Goal: Find specific page/section: Find specific page/section

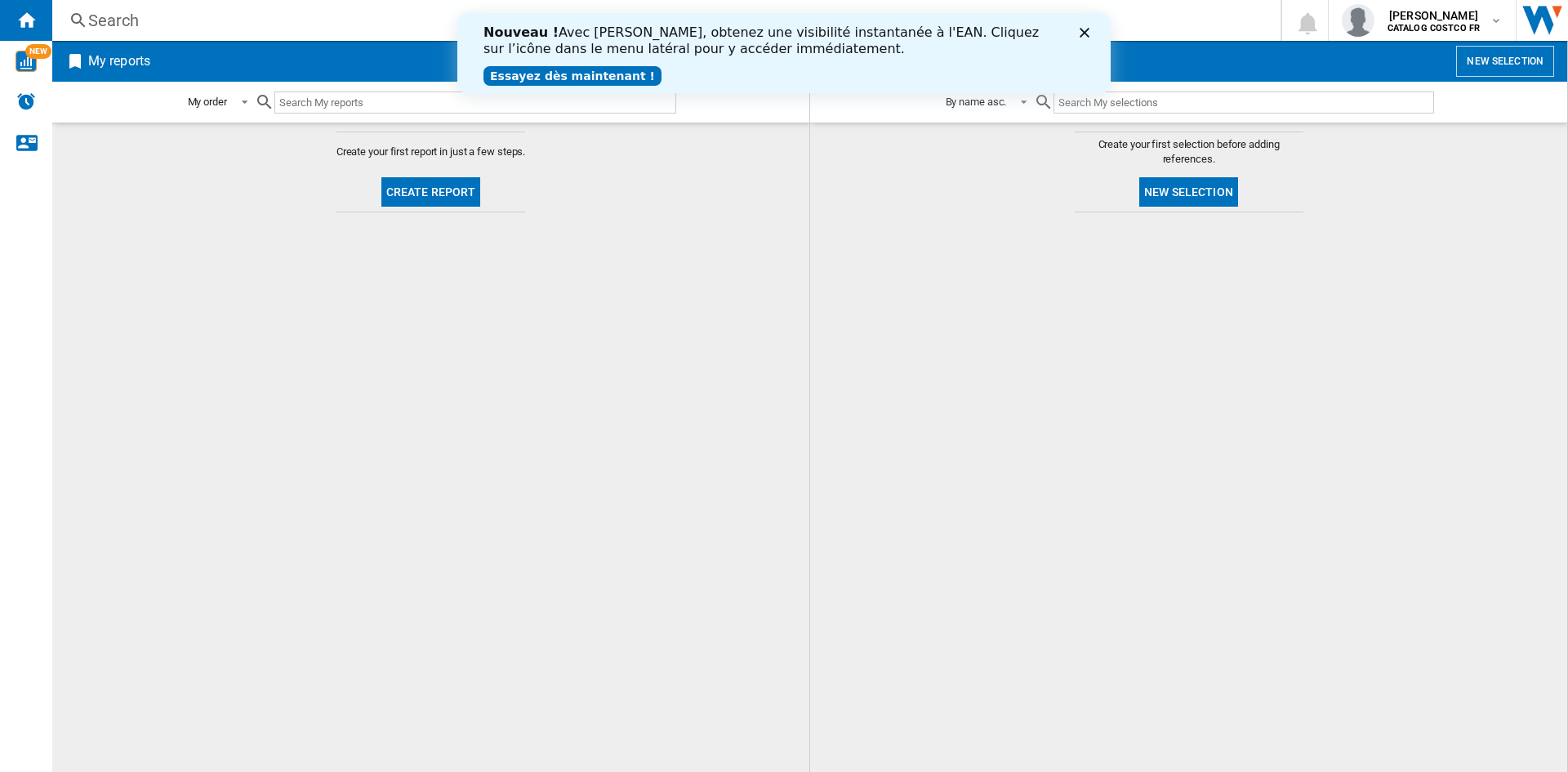
click at [1083, 31] on icon "Cerrar" at bounding box center [1084, 32] width 10 height 10
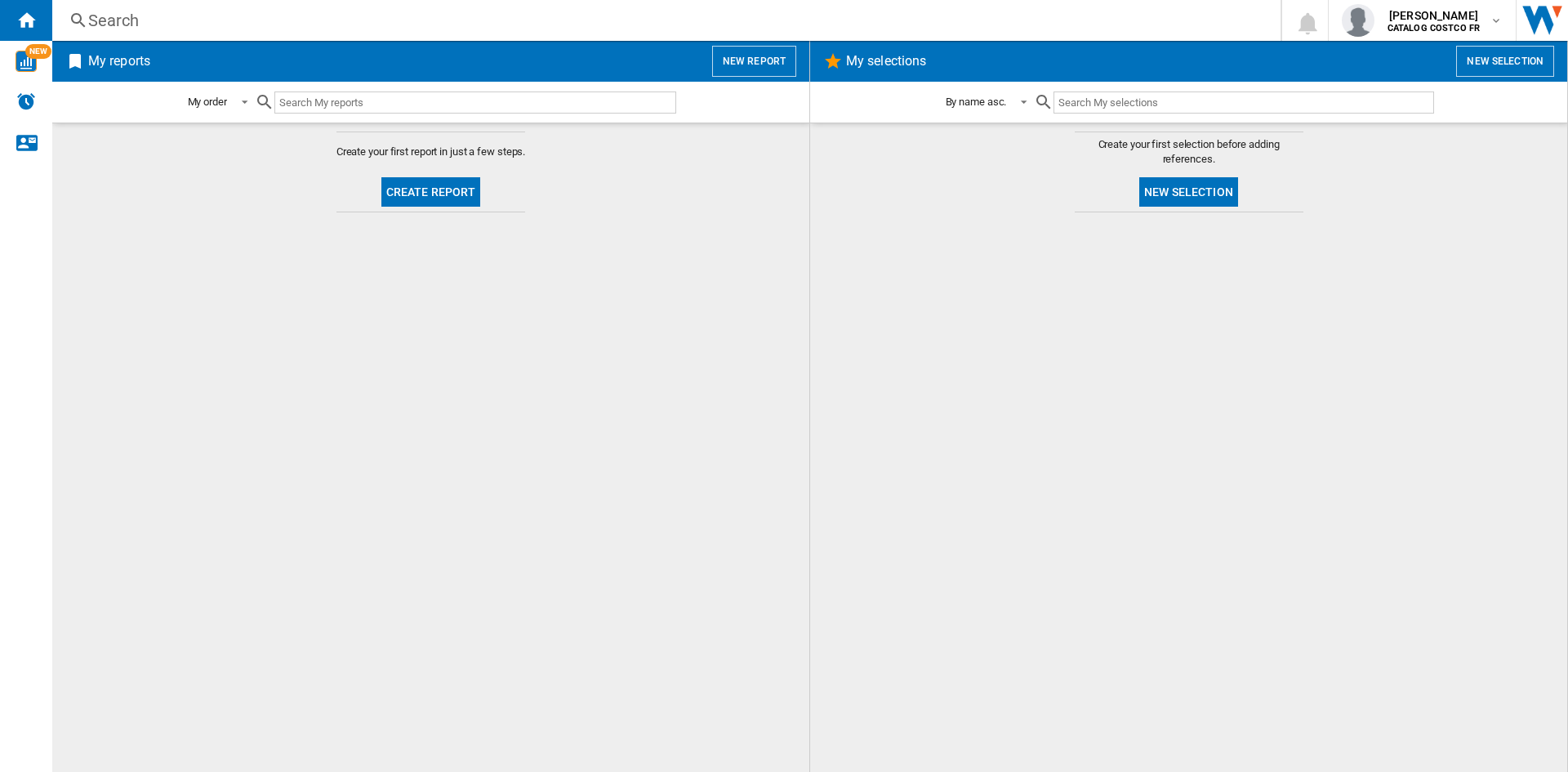
click at [388, 101] on input "text" at bounding box center [475, 102] width 402 height 22
click at [418, 192] on button "Create report" at bounding box center [431, 191] width 100 height 29
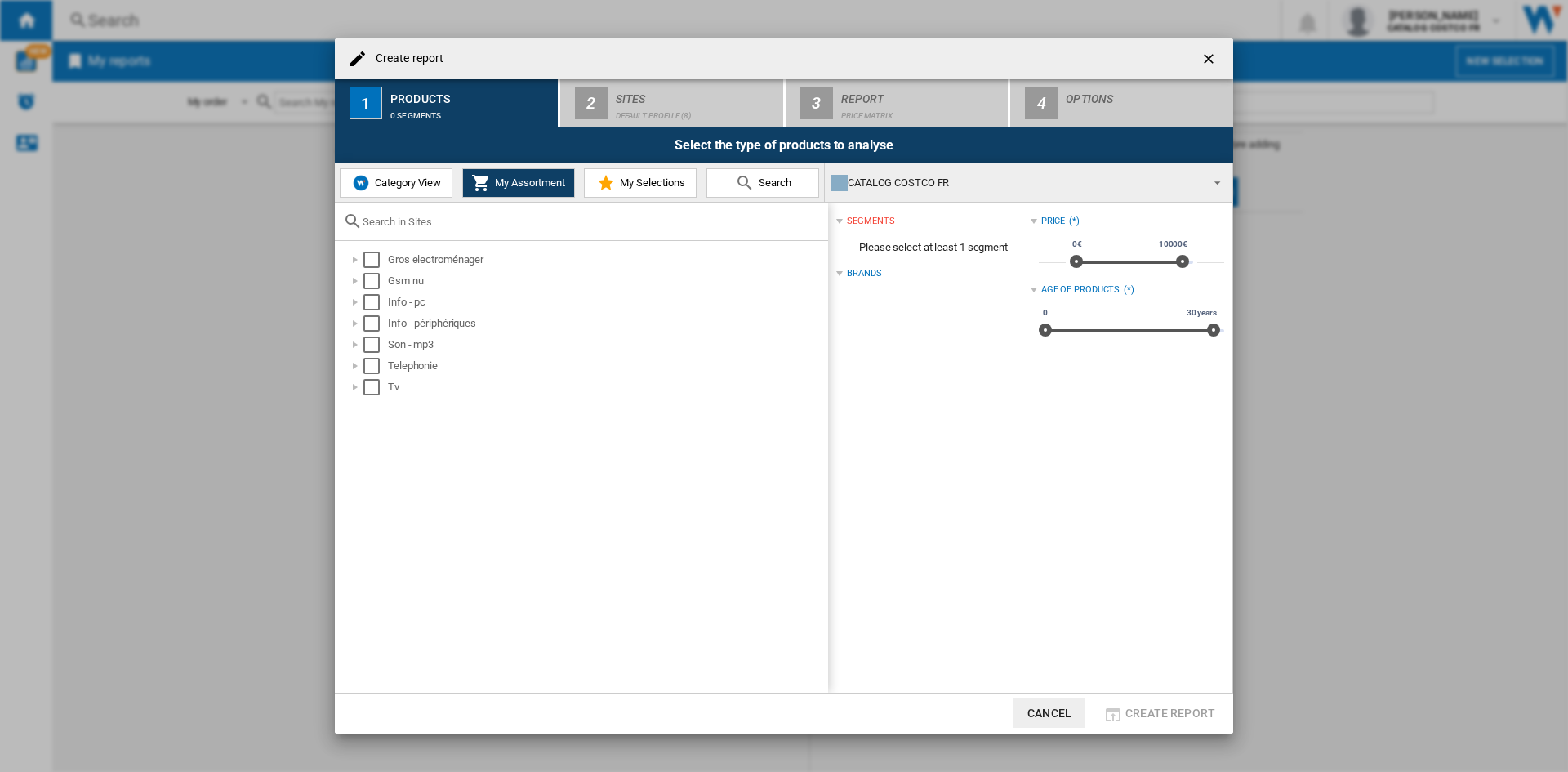
click at [1211, 58] on ng-md-icon "getI18NText('BUTTONS.CLOSE_DIALOG')" at bounding box center [1211, 60] width 19 height 19
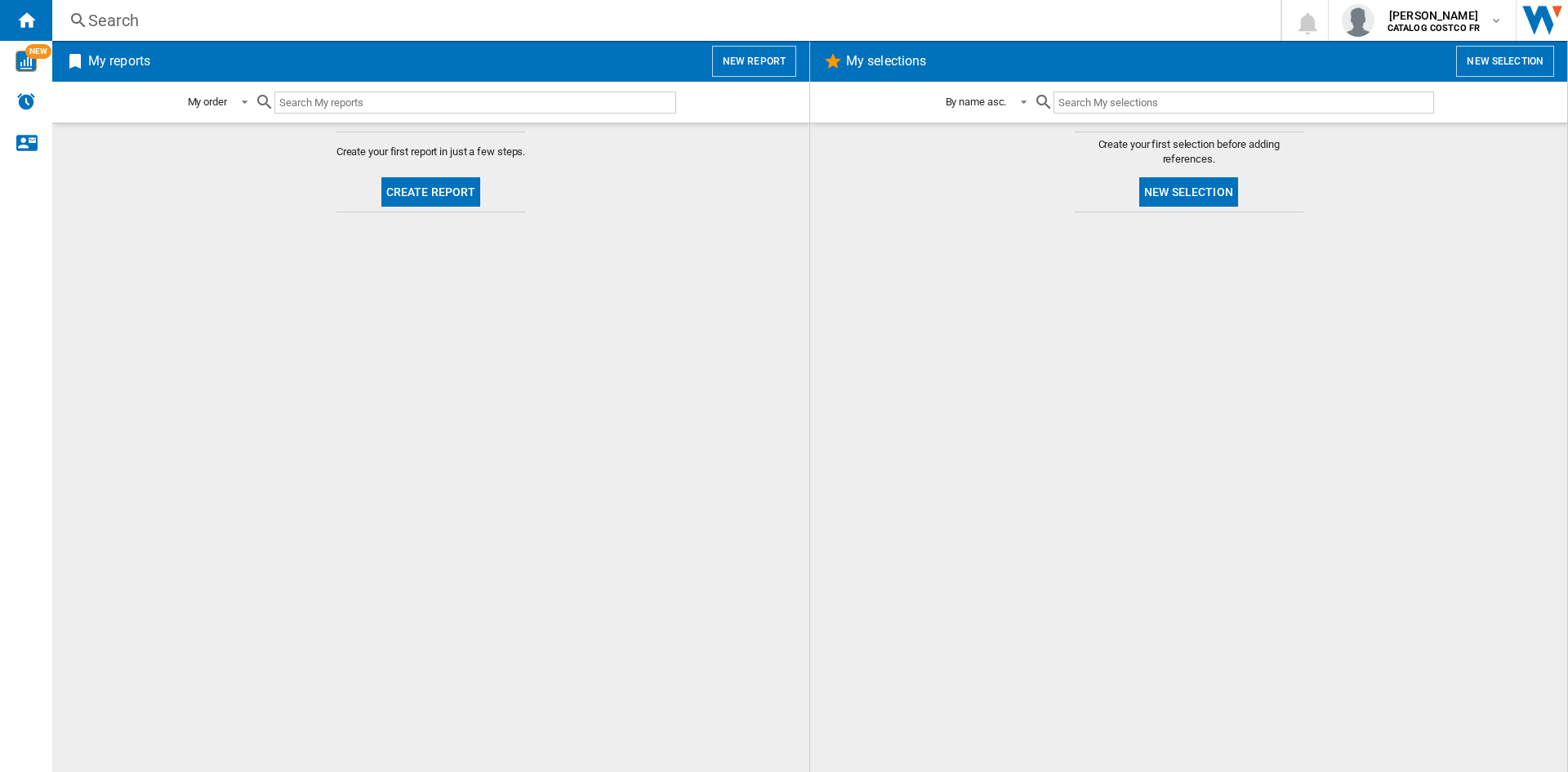
click at [78, 17] on ng-md-icon at bounding box center [79, 20] width 19 height 20
click at [85, 16] on ng-md-icon at bounding box center [79, 20] width 19 height 20
click at [41, 77] on div "NEW" at bounding box center [26, 61] width 52 height 41
click at [113, 15] on div "Search" at bounding box center [664, 20] width 1150 height 23
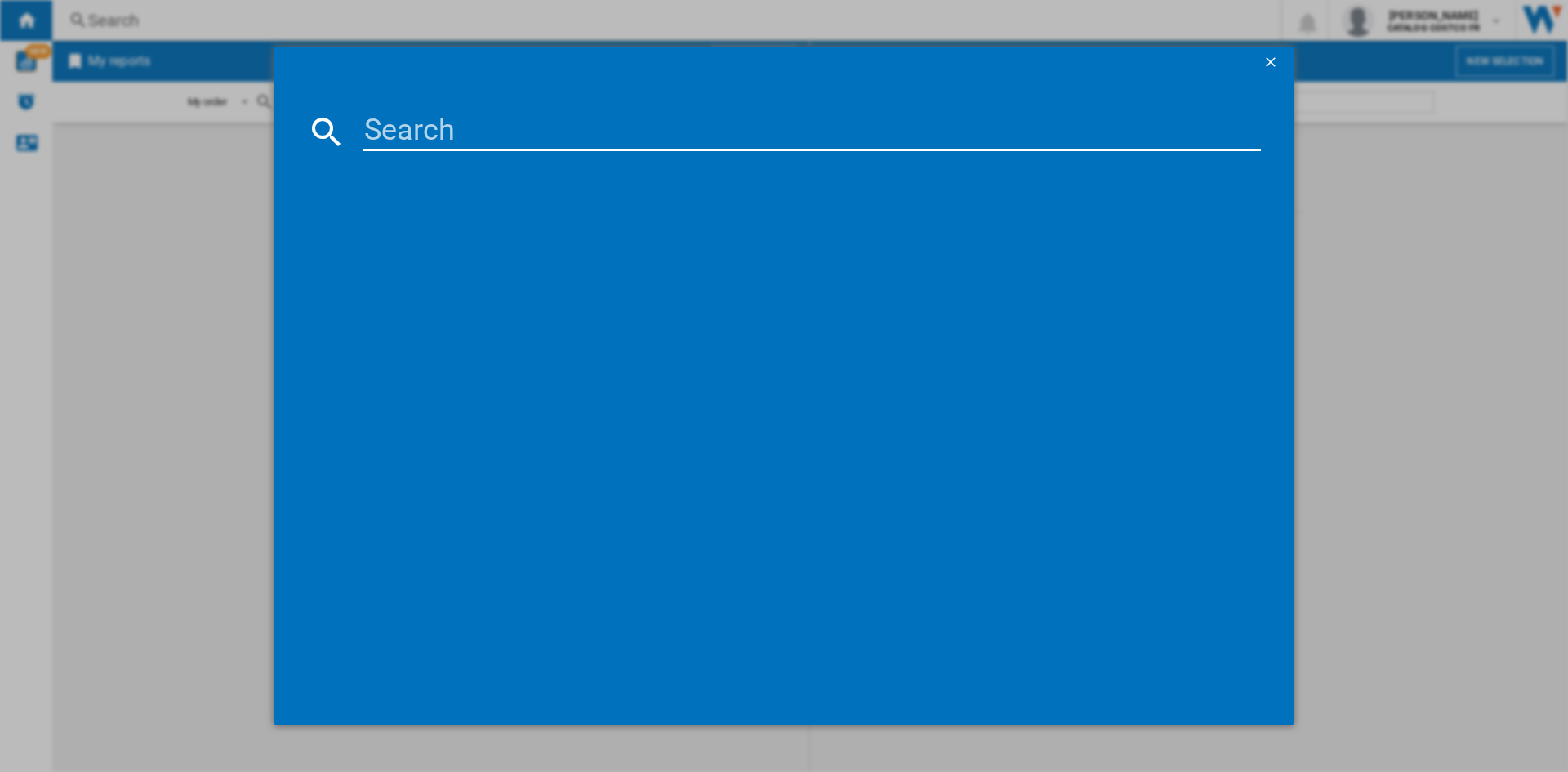
click at [397, 118] on input at bounding box center [811, 131] width 898 height 39
click at [393, 127] on input at bounding box center [811, 131] width 898 height 39
paste input "UM3406KA-DRQD312W"
type input "UM3406KA-DRQD312W"
drag, startPoint x: 715, startPoint y: 120, endPoint x: 274, endPoint y: 97, distance: 441.6
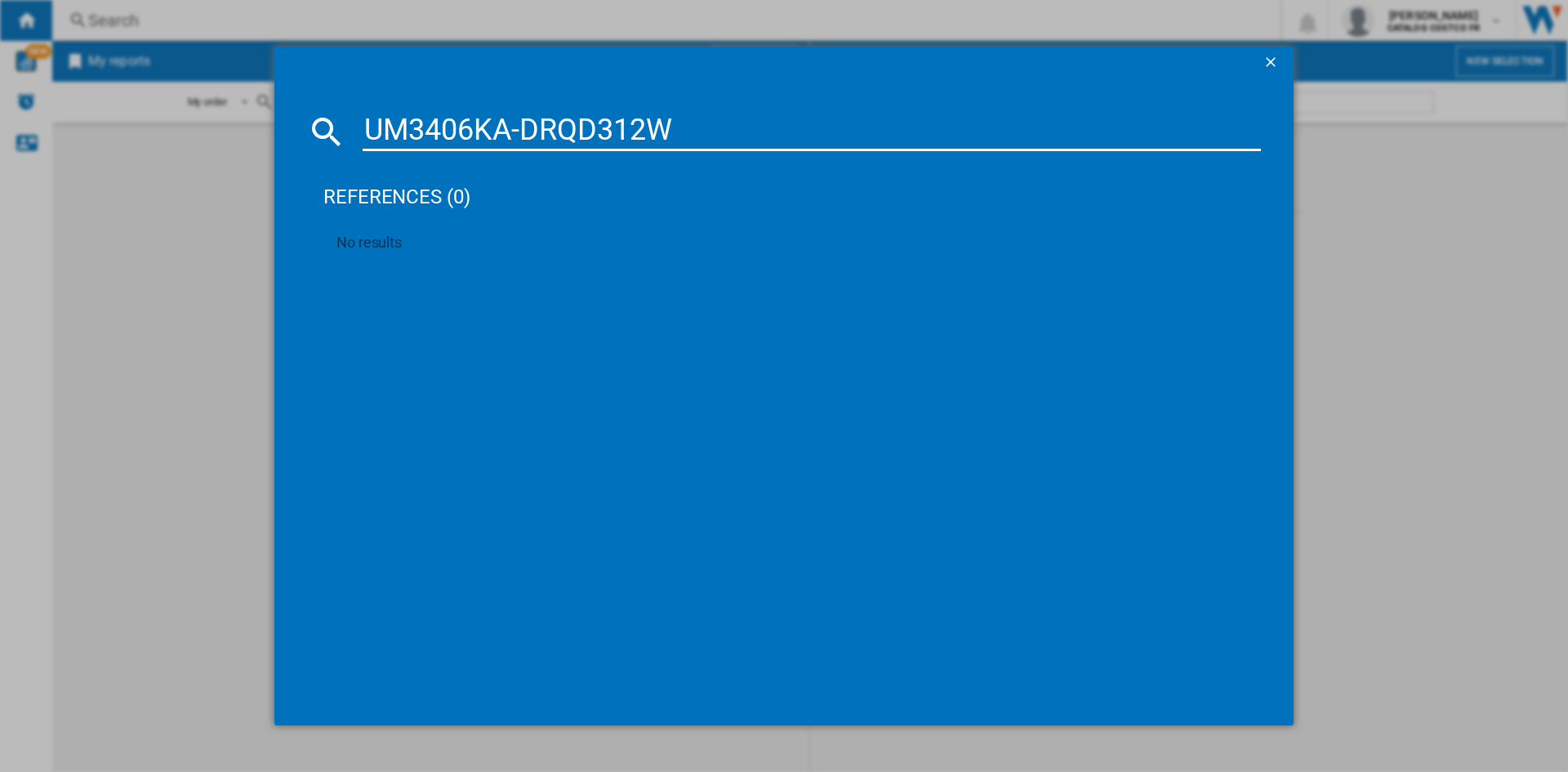
click at [274, 97] on md-dialog-content "UM3406KA-DRQD312W references (0) No results" at bounding box center [784, 403] width 1019 height 647
type input "asus"
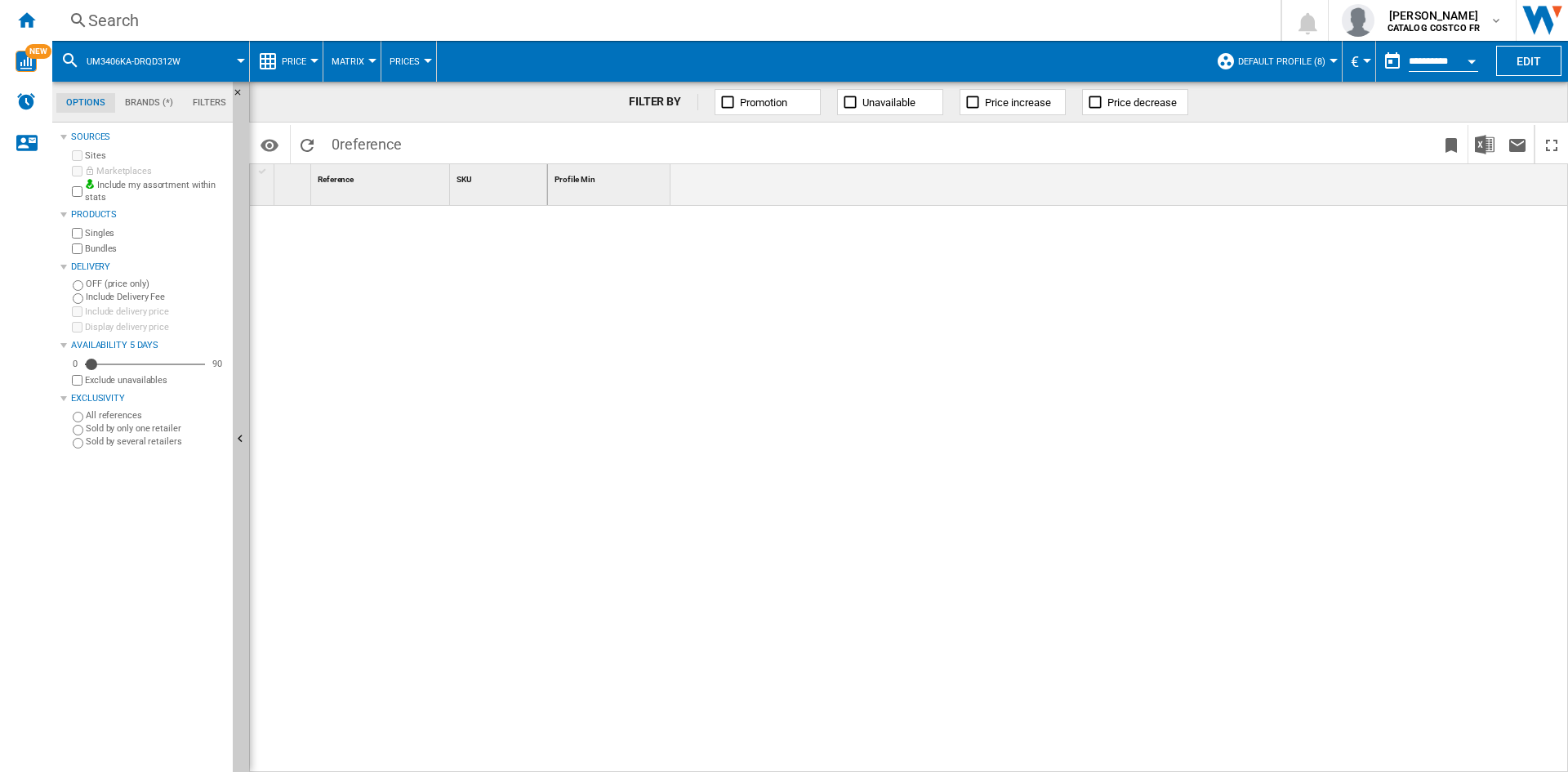
click at [140, 60] on span "UM3406KA-DRQD312W" at bounding box center [134, 62] width 94 height 11
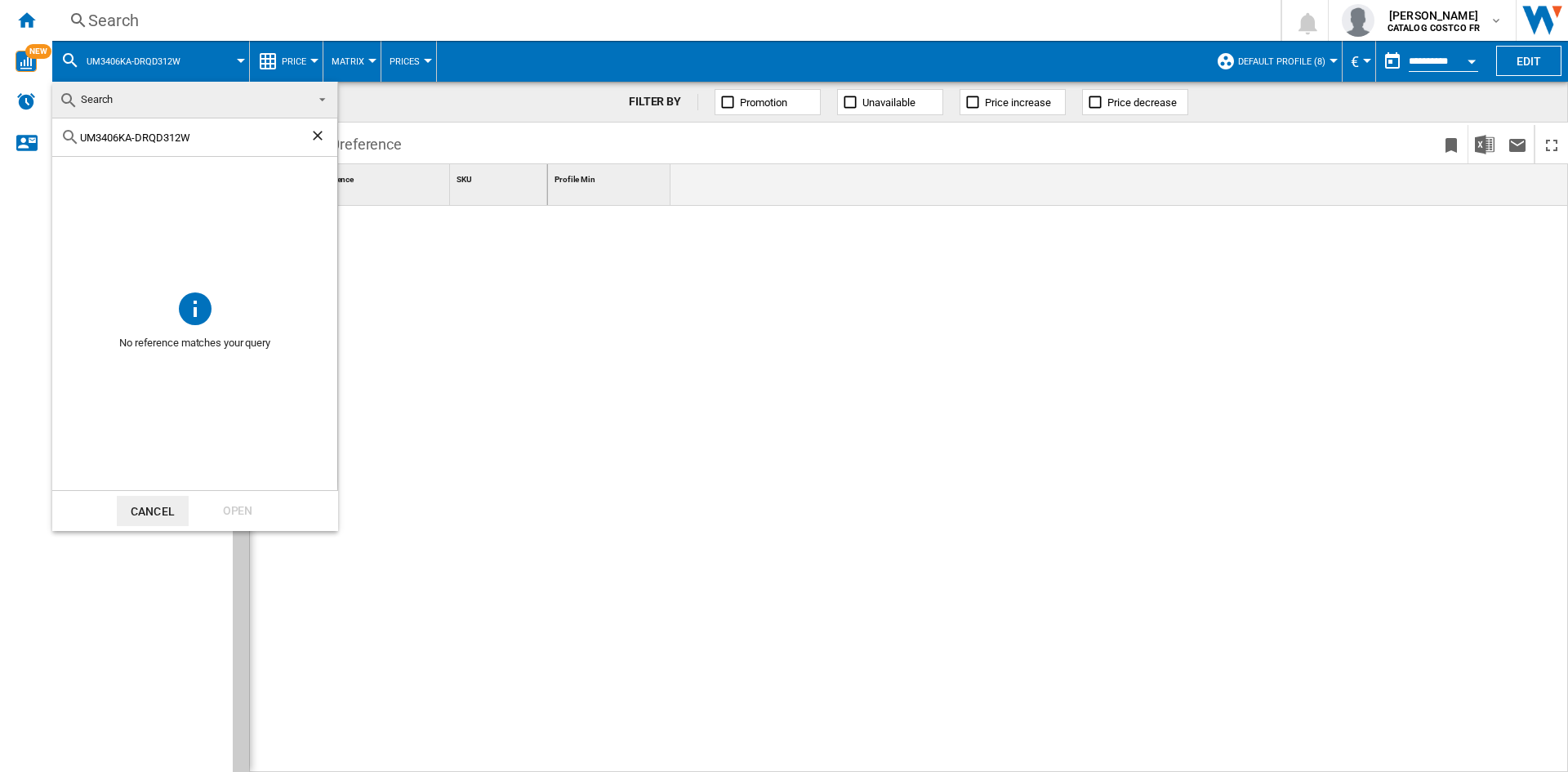
click at [311, 135] on ng-md-icon "Clear search" at bounding box center [319, 137] width 19 height 19
click at [193, 143] on input "text" at bounding box center [204, 138] width 250 height 12
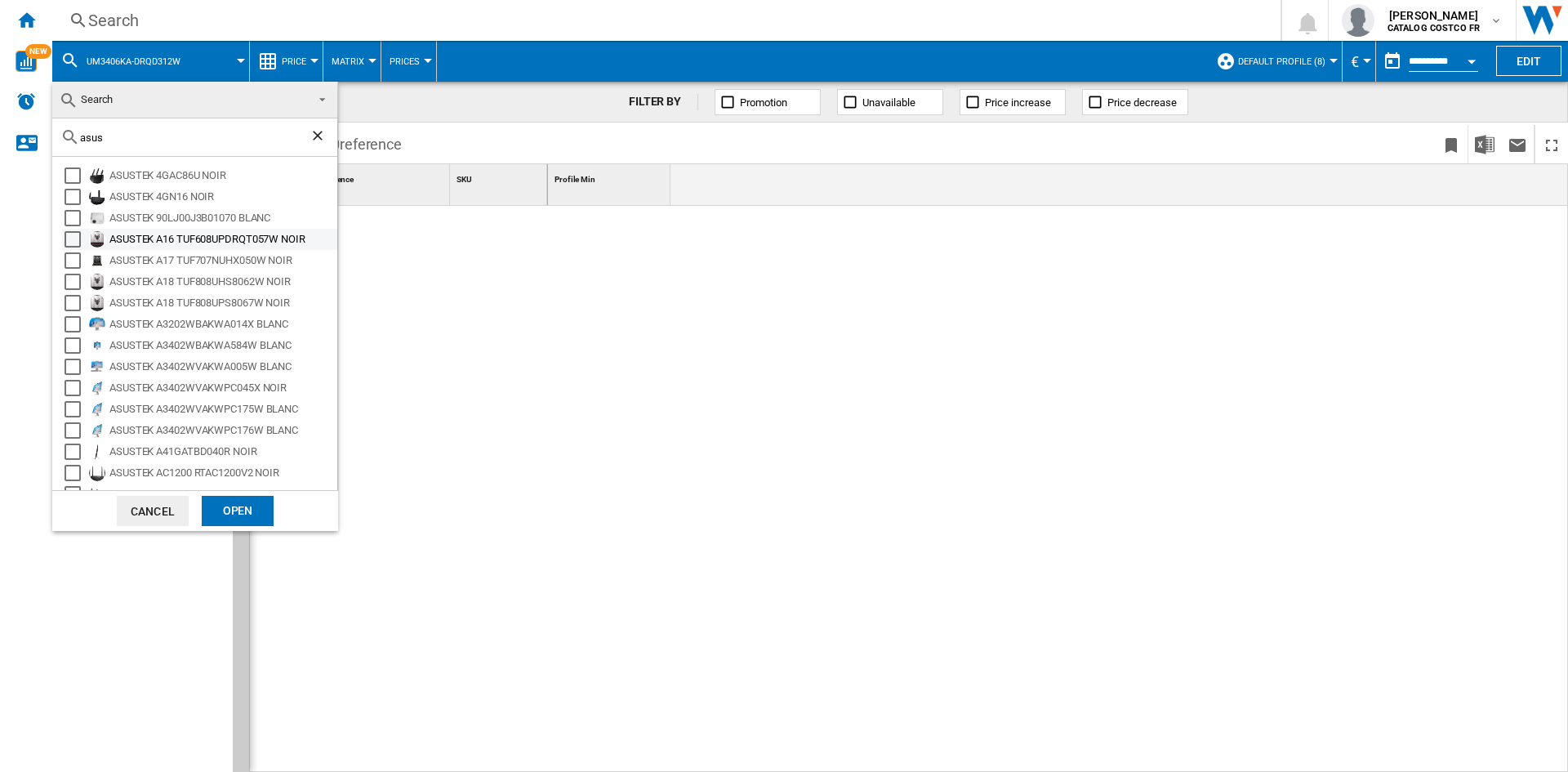
paste input "UM3406KA-DRQD312W"
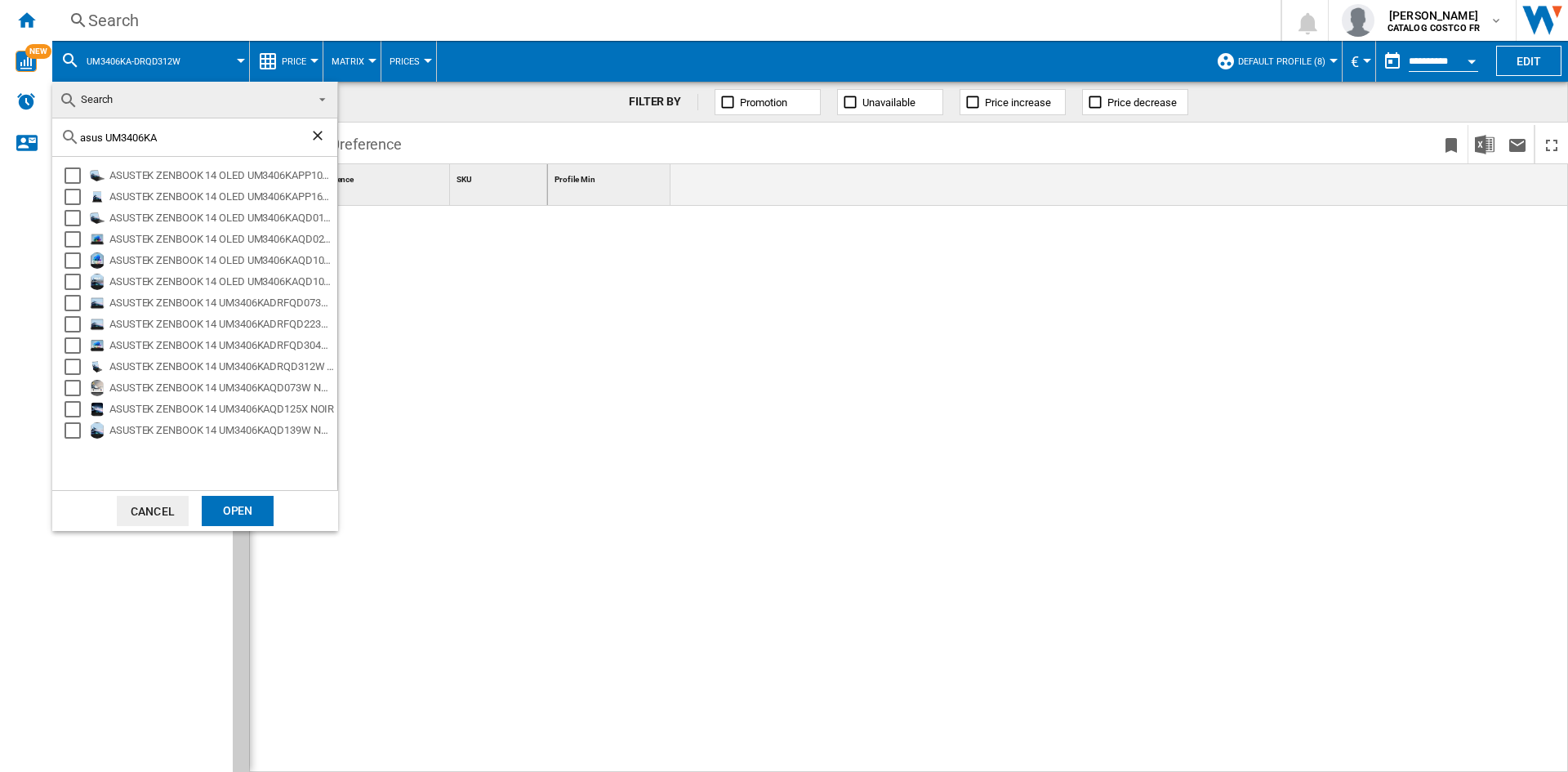
click at [177, 139] on input "asus UM3406KA" at bounding box center [194, 138] width 229 height 12
paste input "DRQD312W"
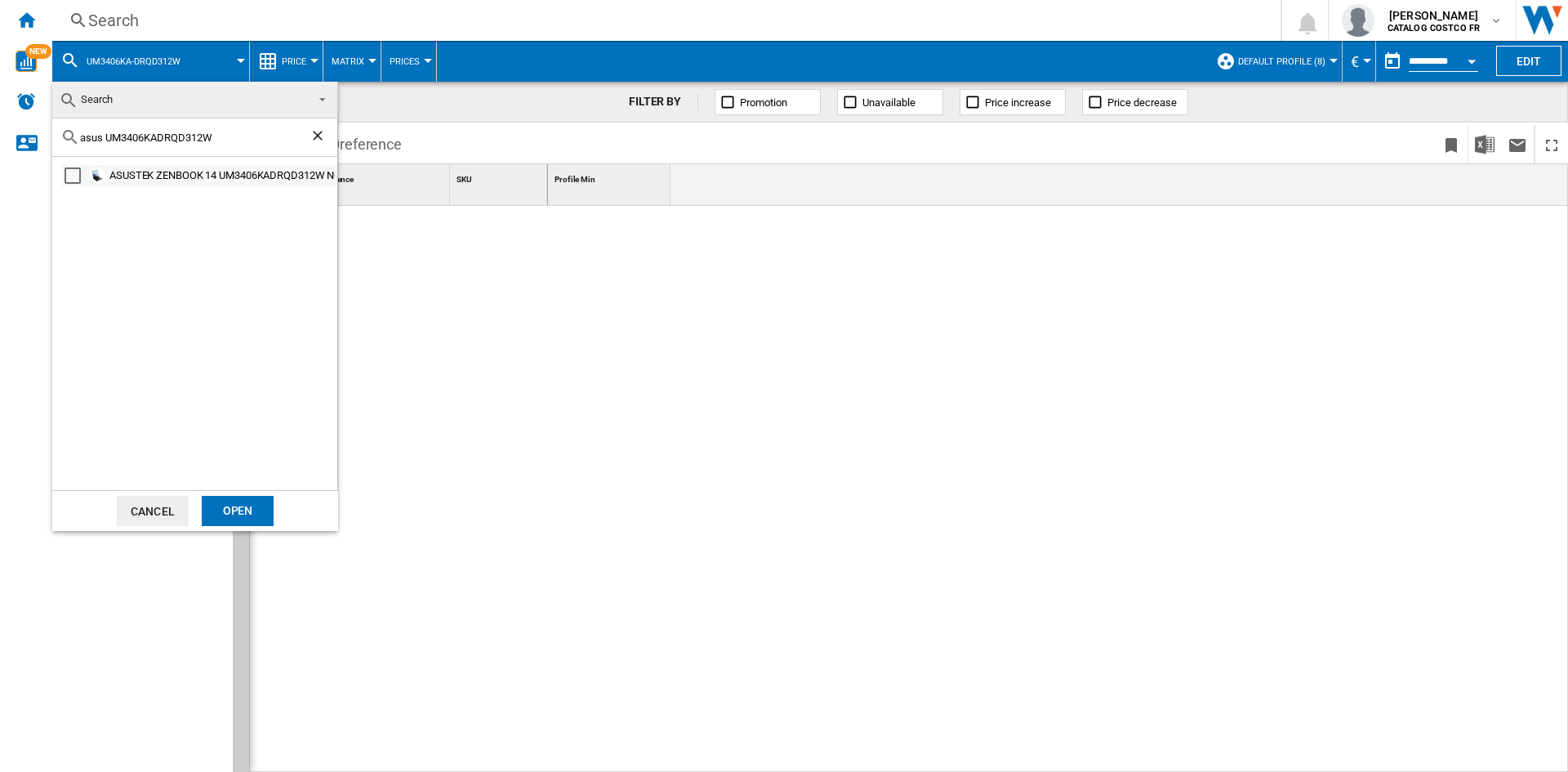
type input "asus UM3406KADRQD312W"
click at [172, 174] on div "ASUSTEK ZENBOOK 14 UM3406KADRQD312W NOIR" at bounding box center [222, 175] width 226 height 16
click at [257, 510] on div "Open" at bounding box center [237, 511] width 72 height 30
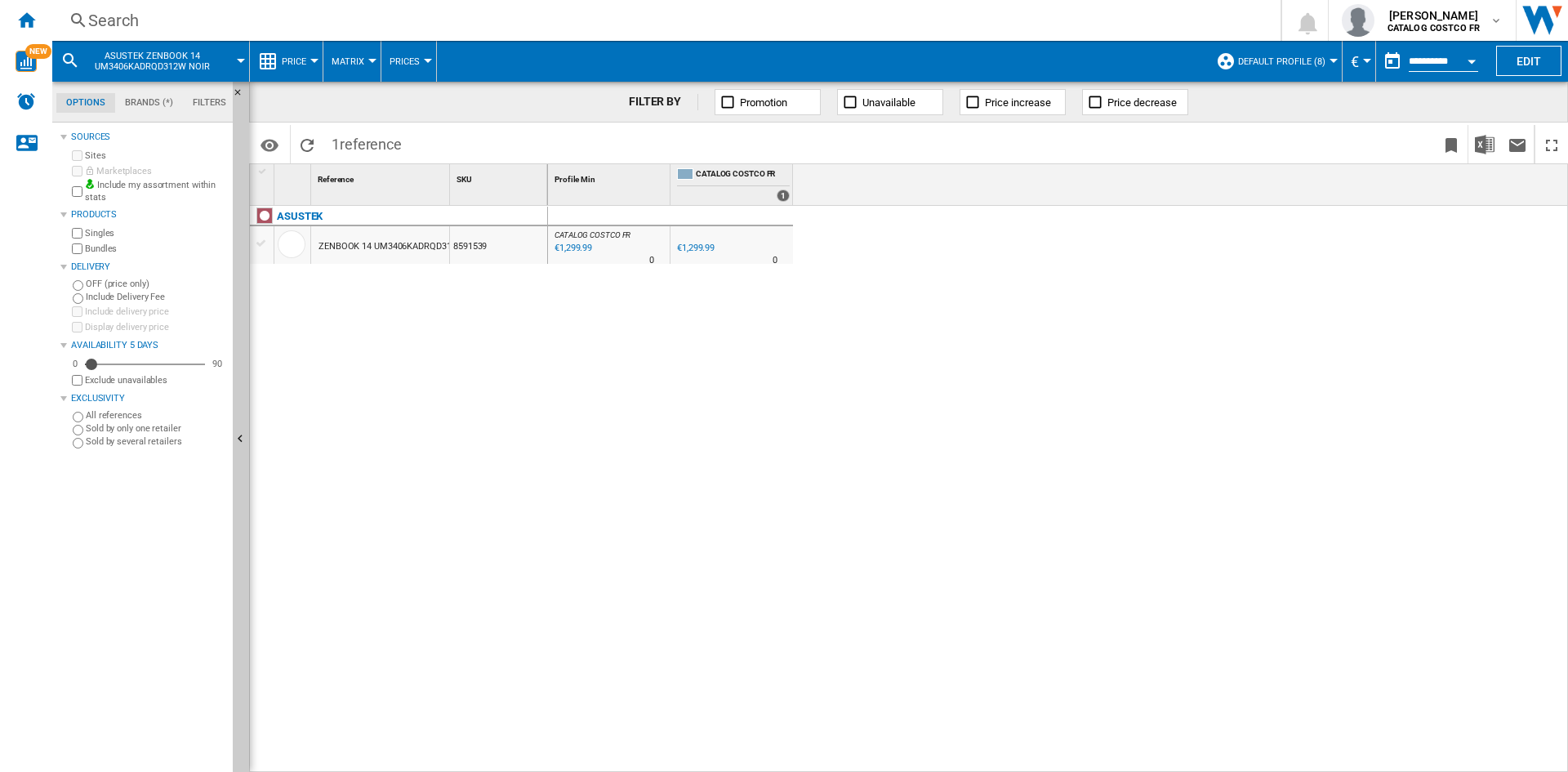
click at [693, 254] on div "€1,299.99" at bounding box center [694, 248] width 40 height 16
click at [465, 242] on div "8591539" at bounding box center [499, 245] width 97 height 37
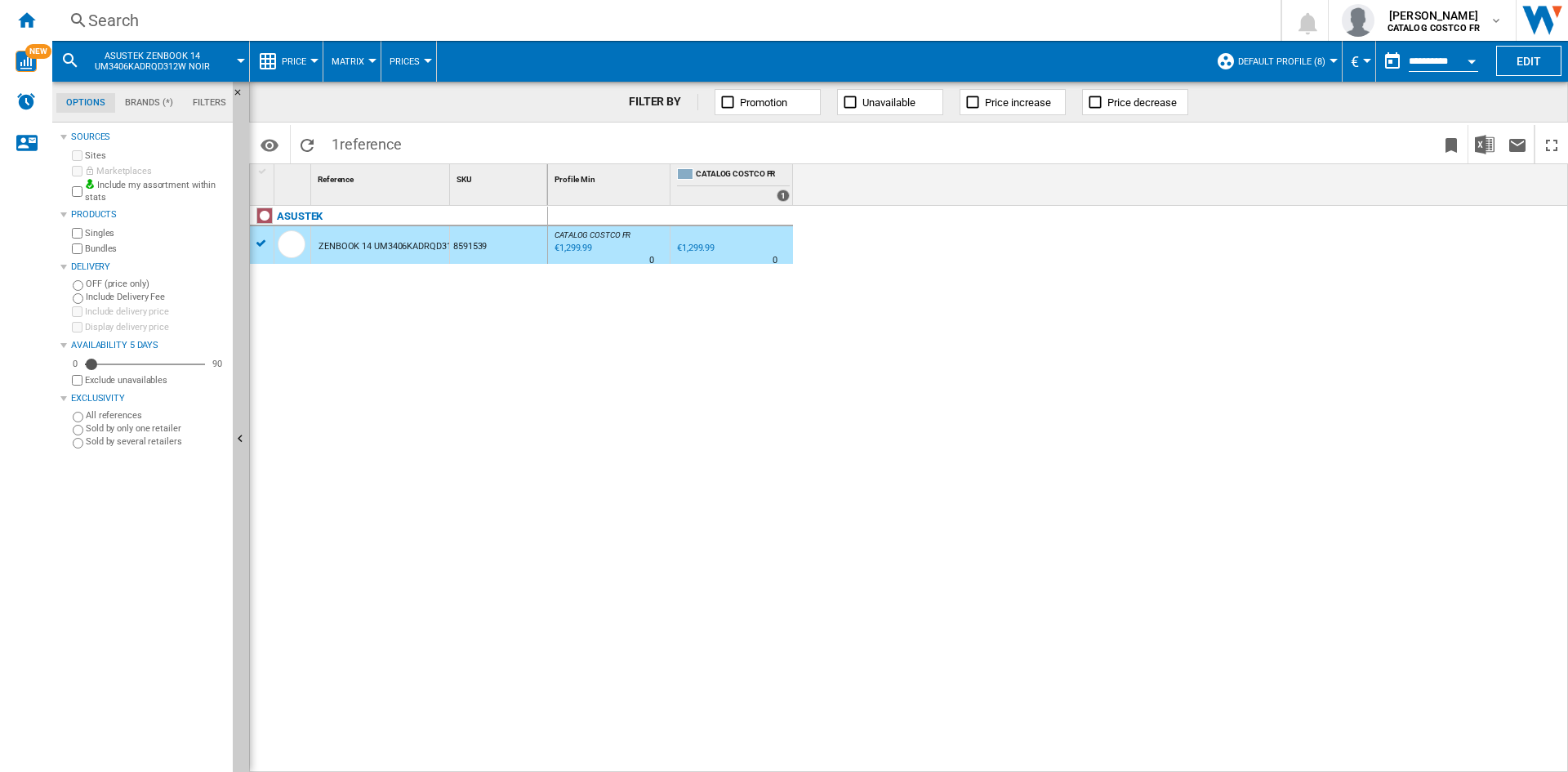
click at [417, 239] on div "ZENBOOK 14 UM3406KADRQD312W NOIR" at bounding box center [403, 247] width 169 height 37
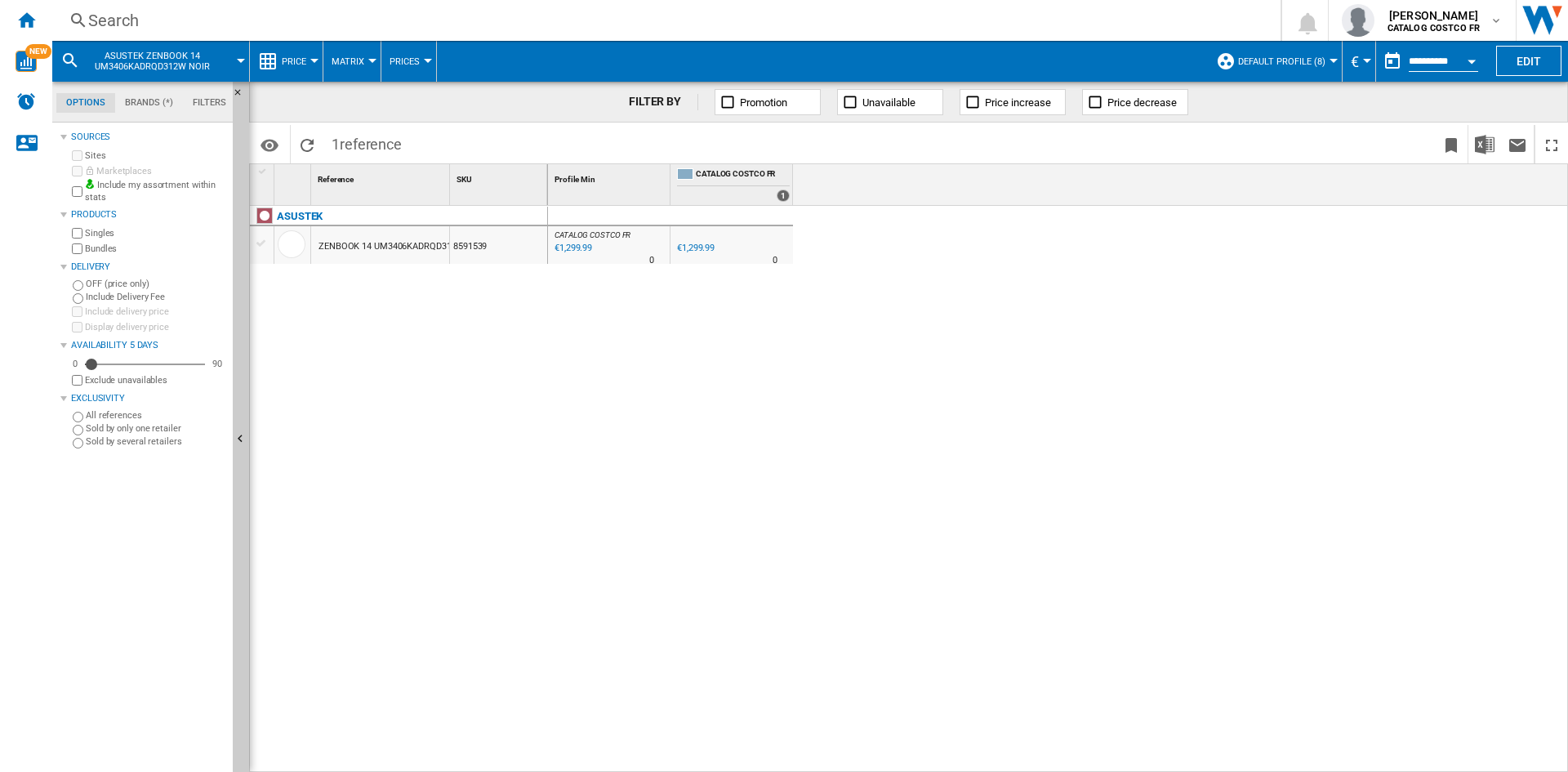
click at [417, 239] on div "ZENBOOK 14 UM3406KADRQD312W NOIR" at bounding box center [403, 247] width 169 height 37
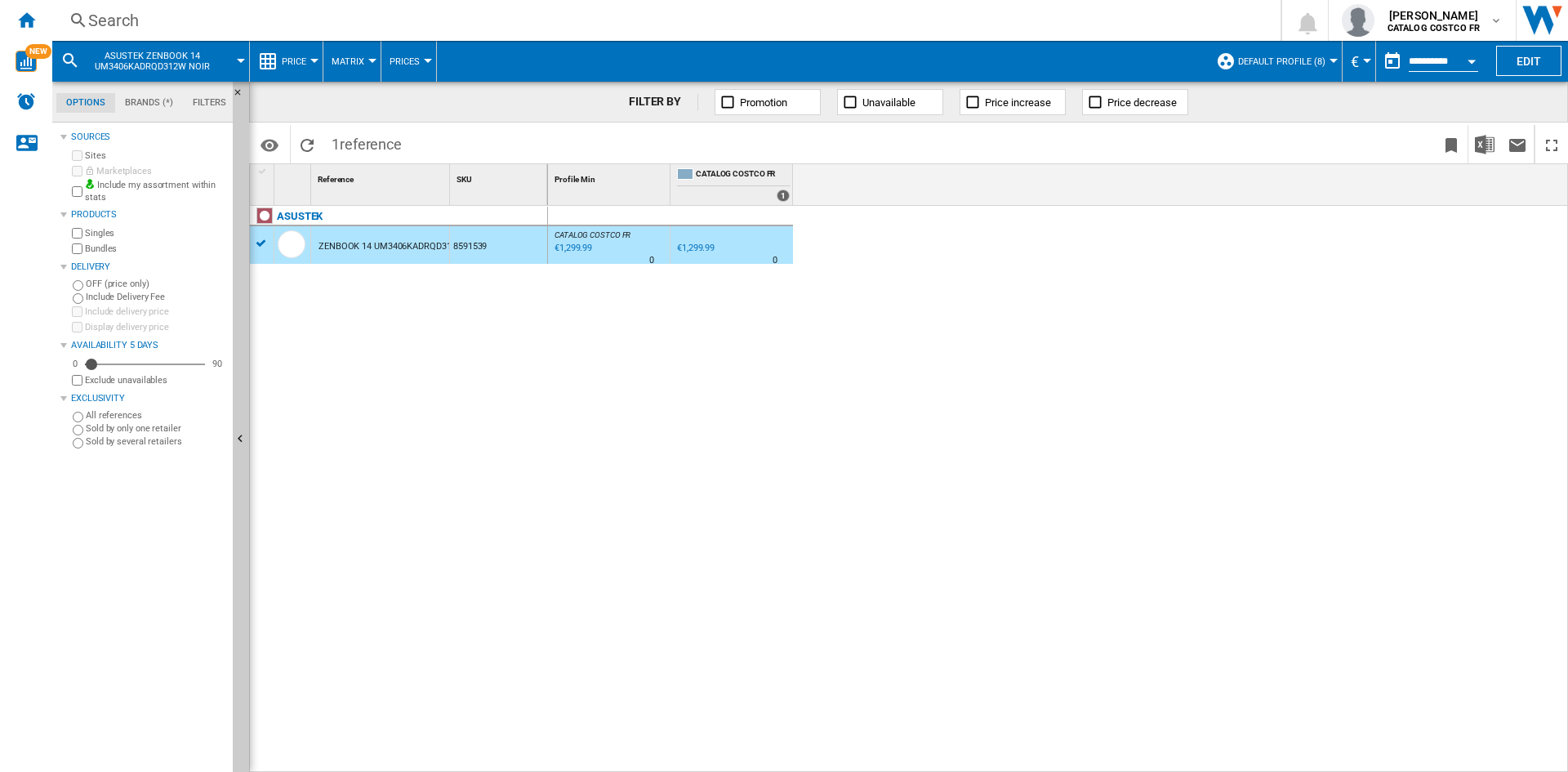
click at [480, 235] on div "8591539" at bounding box center [499, 245] width 97 height 37
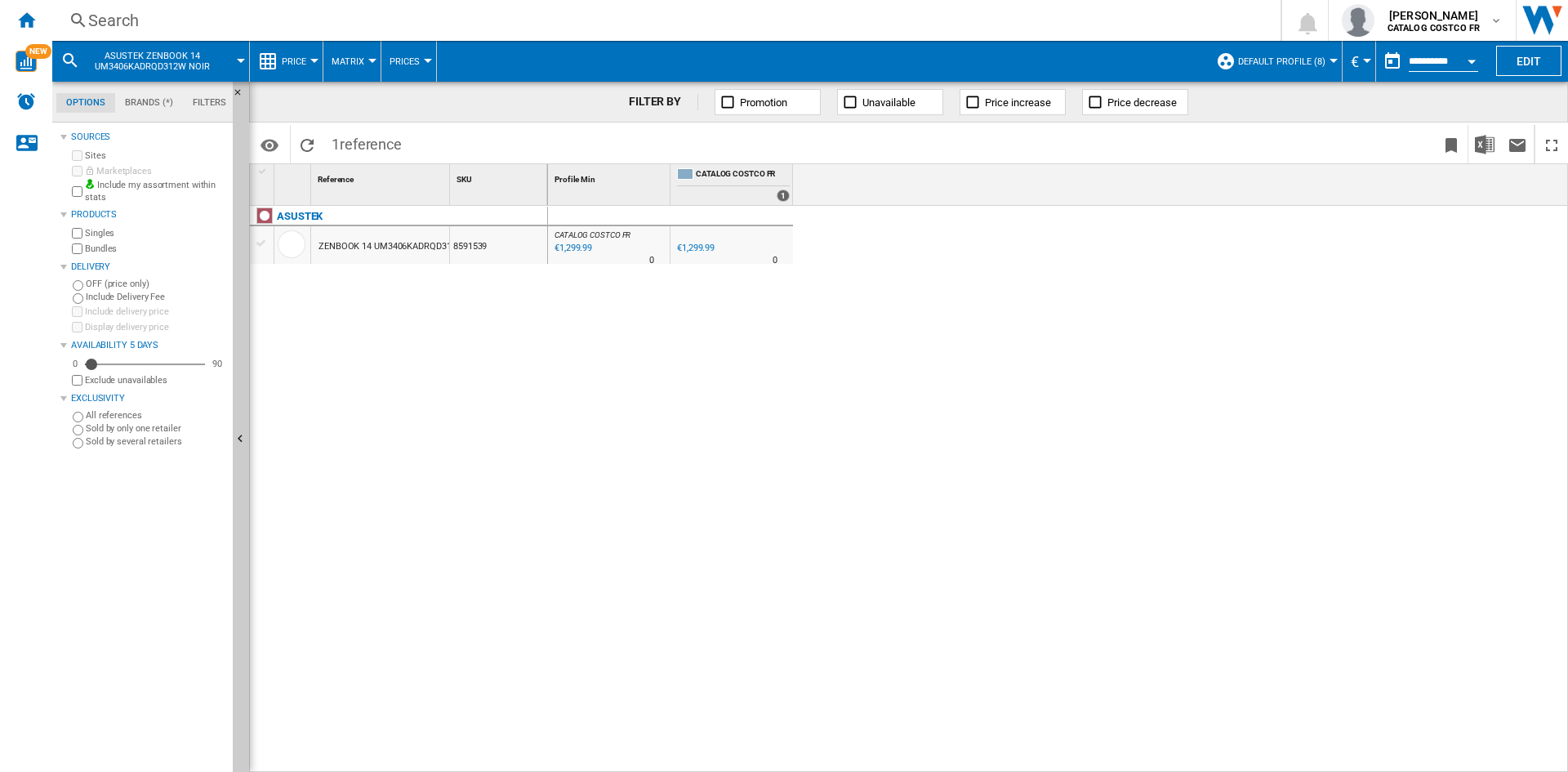
click at [706, 237] on div at bounding box center [732, 235] width 116 height 10
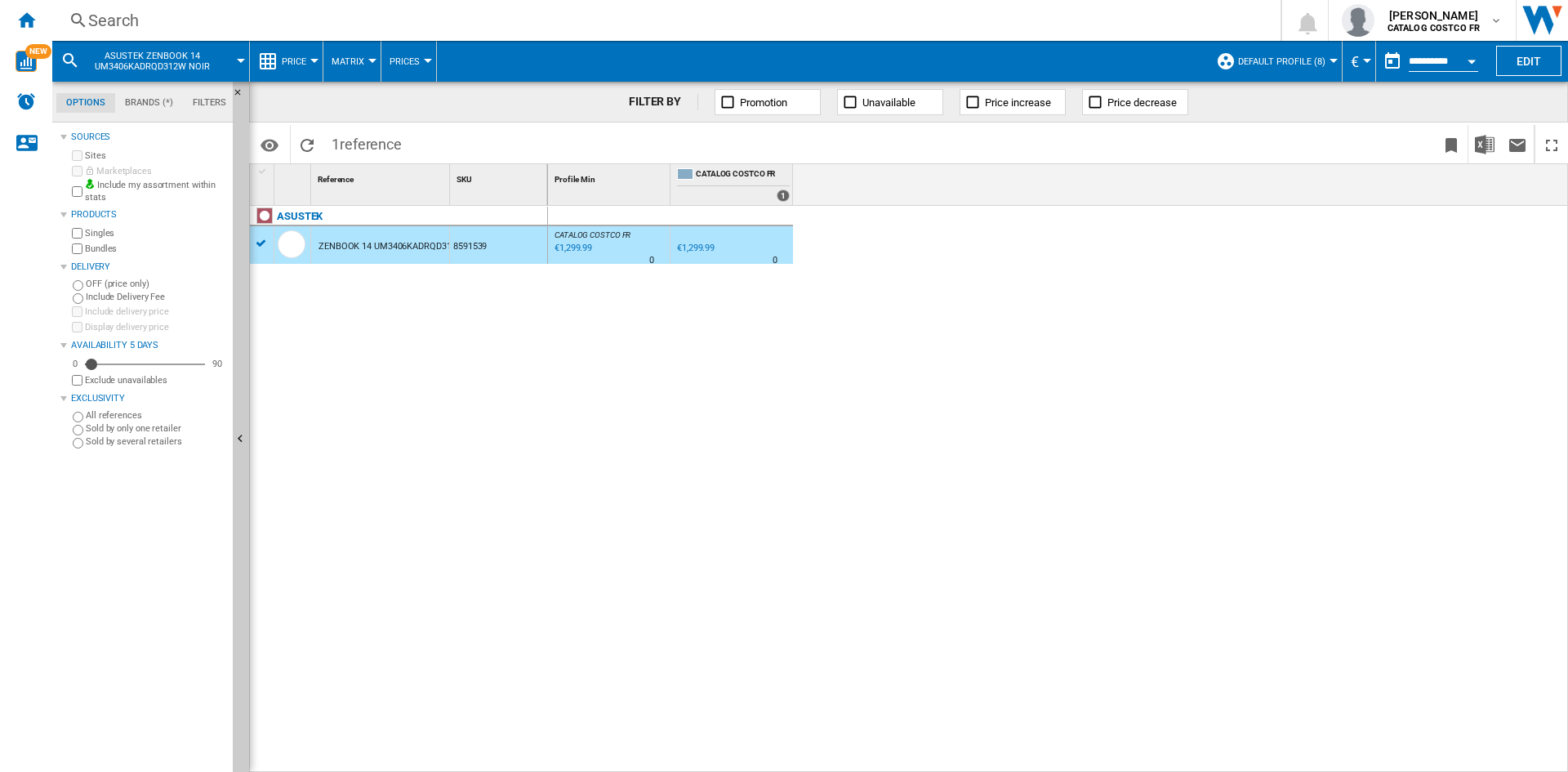
click at [718, 252] on div at bounding box center [719, 259] width 8 height 39
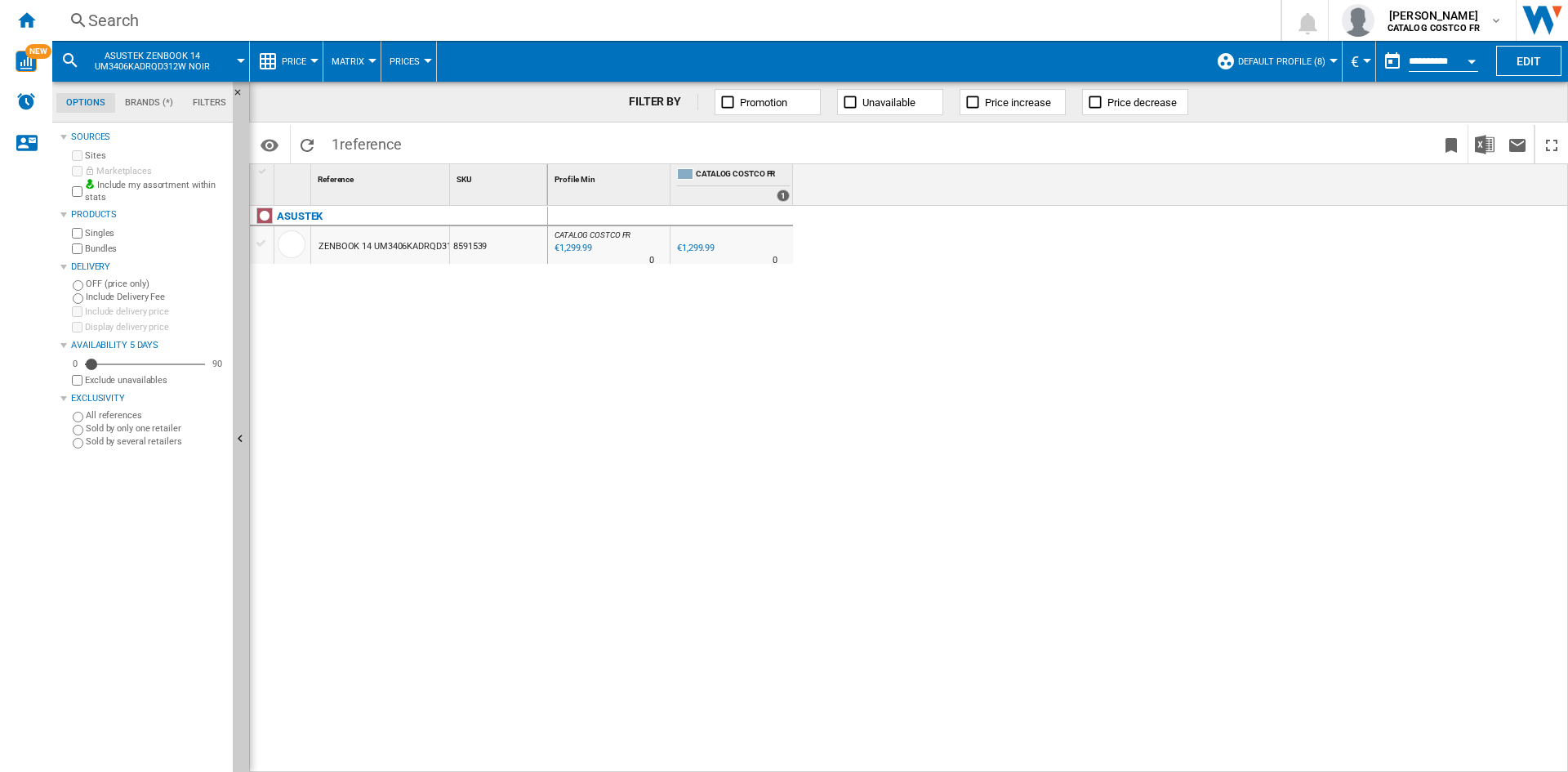
click at [705, 250] on div "€1,299.99" at bounding box center [696, 248] width 37 height 11
